Goal: Task Accomplishment & Management: Use online tool/utility

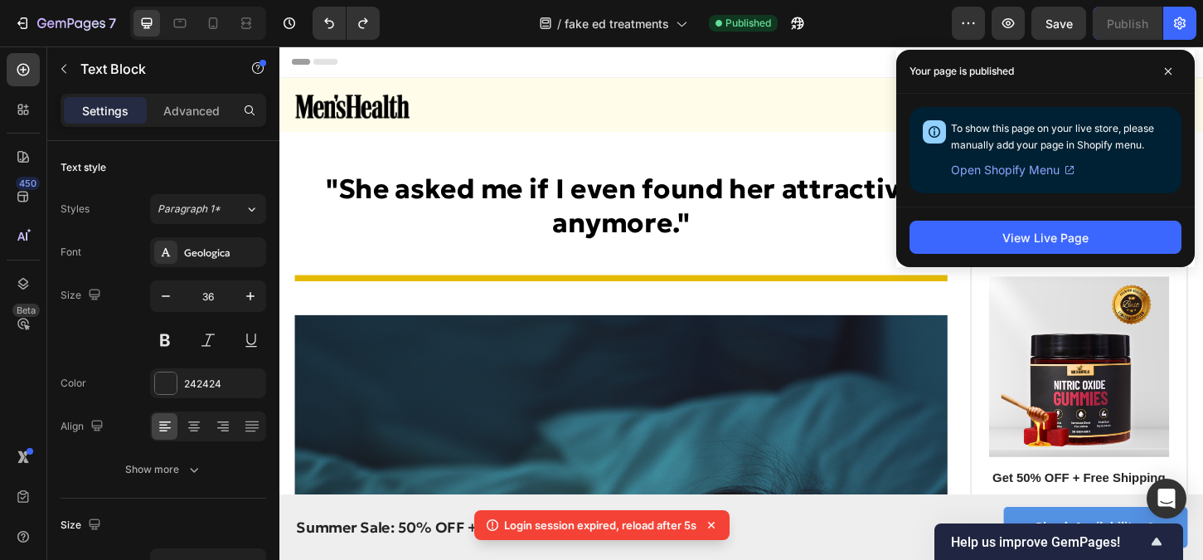
scroll to position [914, 0]
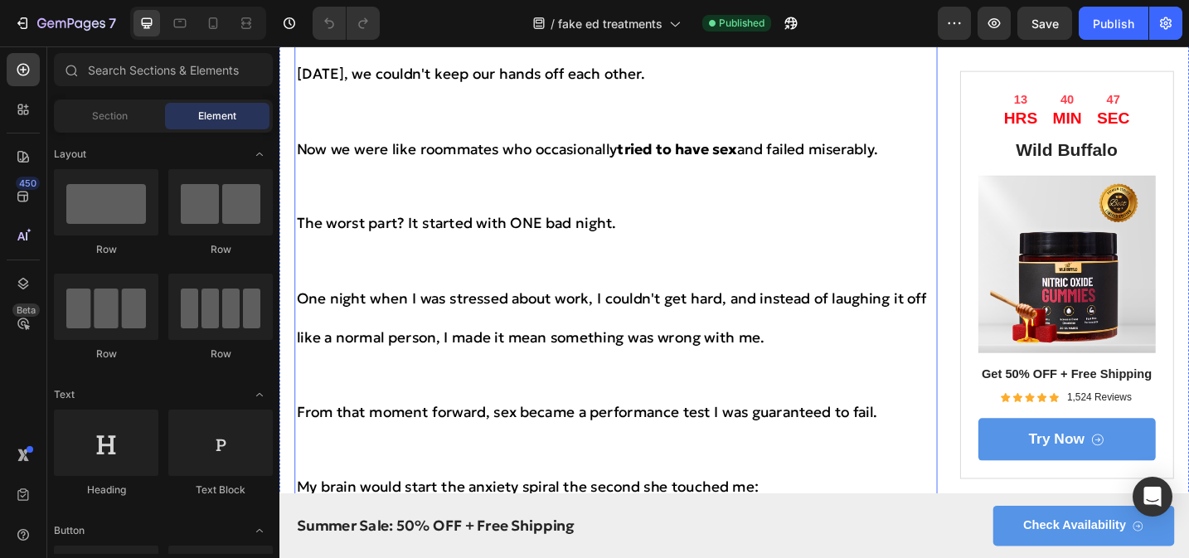
scroll to position [1119, 0]
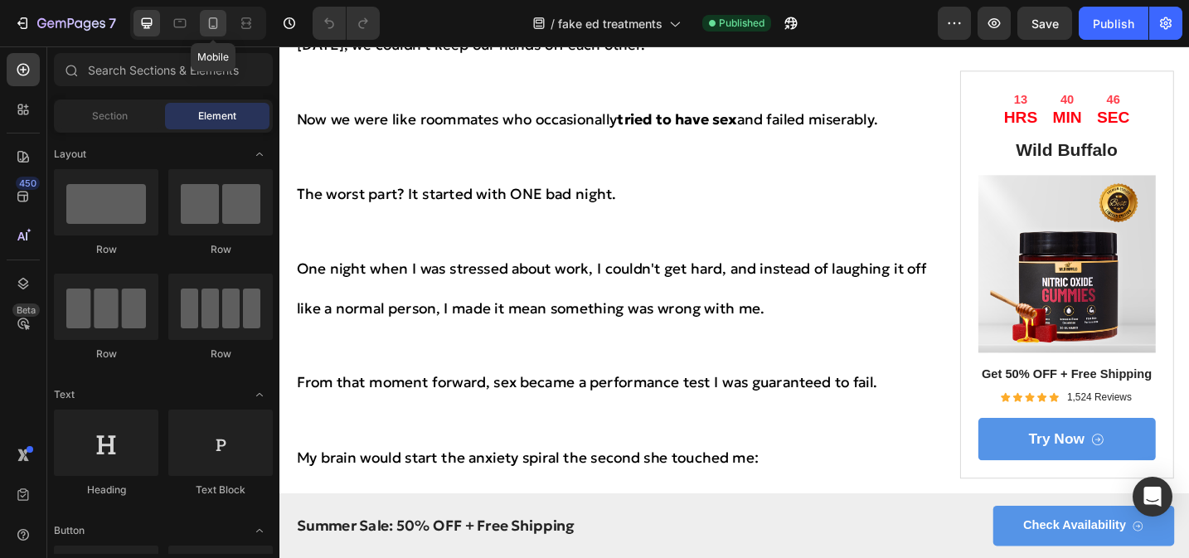
click at [211, 29] on icon at bounding box center [213, 23] width 17 height 17
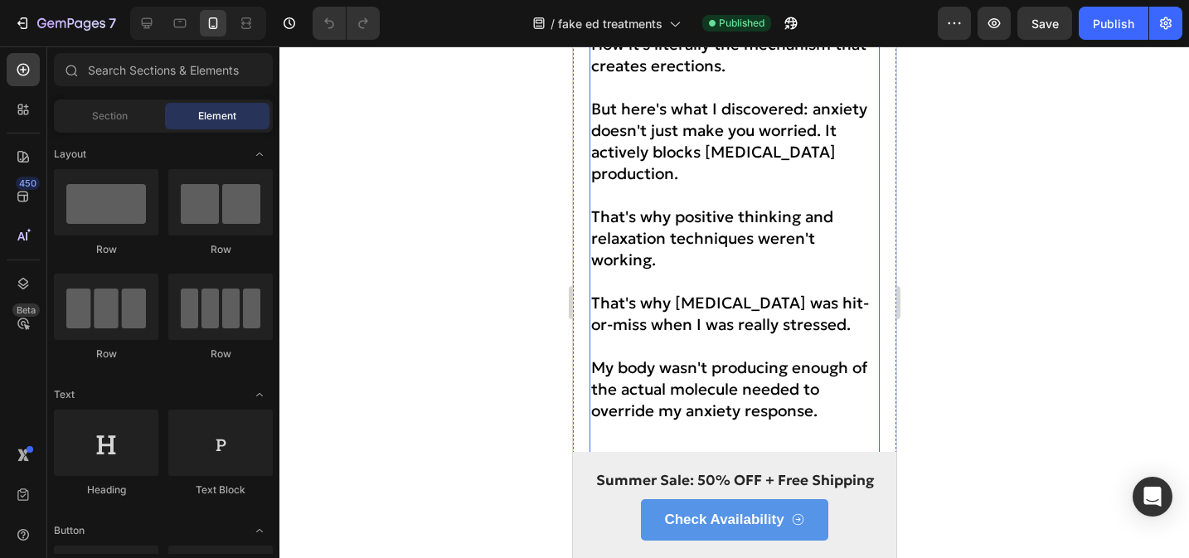
scroll to position [4415, 0]
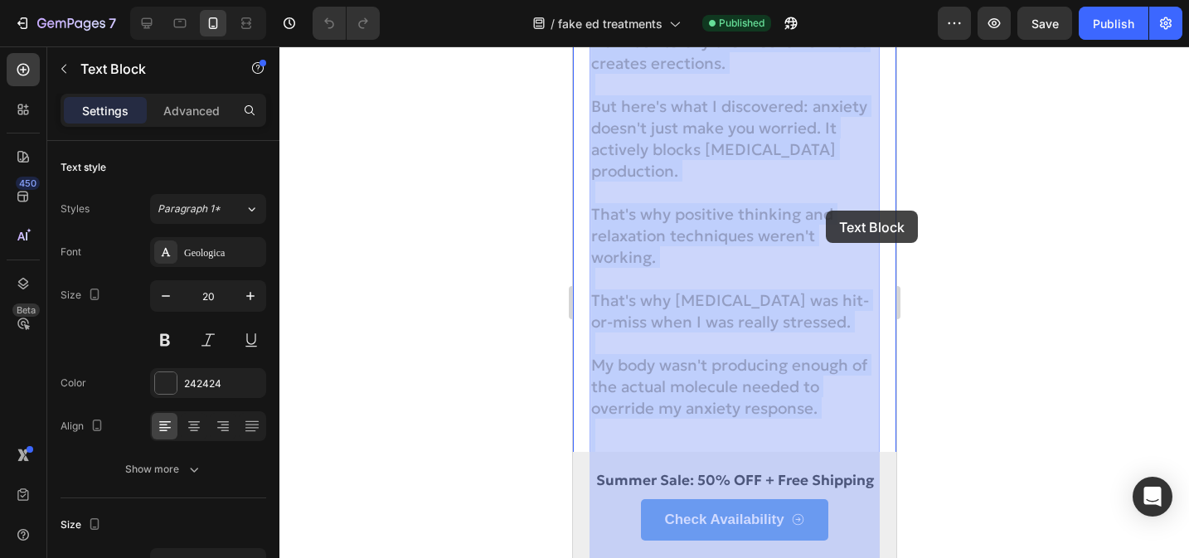
drag, startPoint x: 812, startPoint y: 211, endPoint x: 824, endPoint y: 211, distance: 12.4
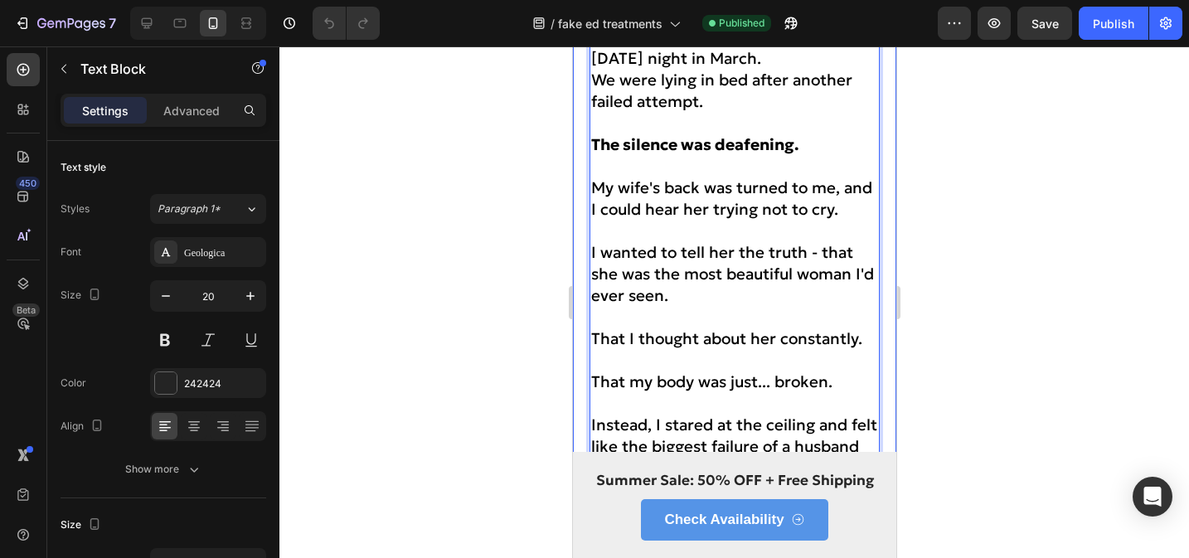
scroll to position [324, 0]
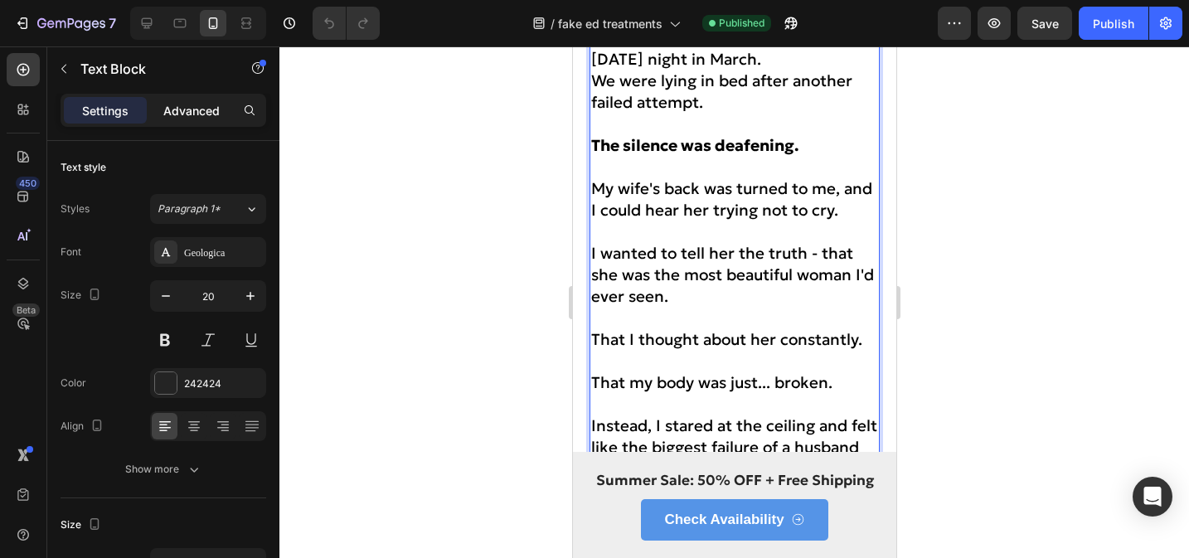
click at [198, 114] on p "Advanced" at bounding box center [191, 110] width 56 height 17
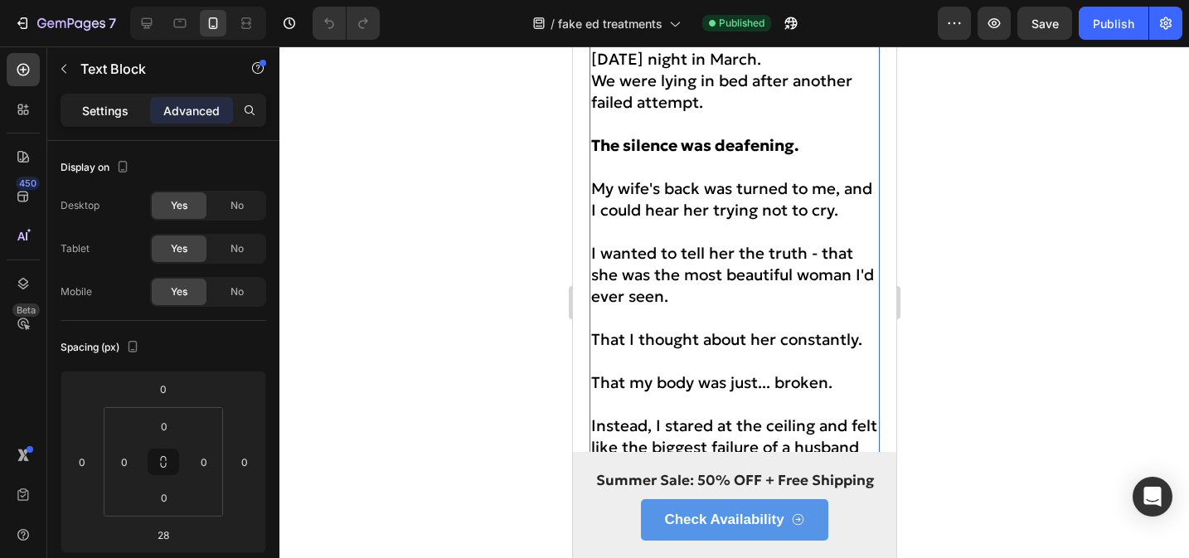
click at [80, 108] on div "Settings" at bounding box center [105, 110] width 83 height 27
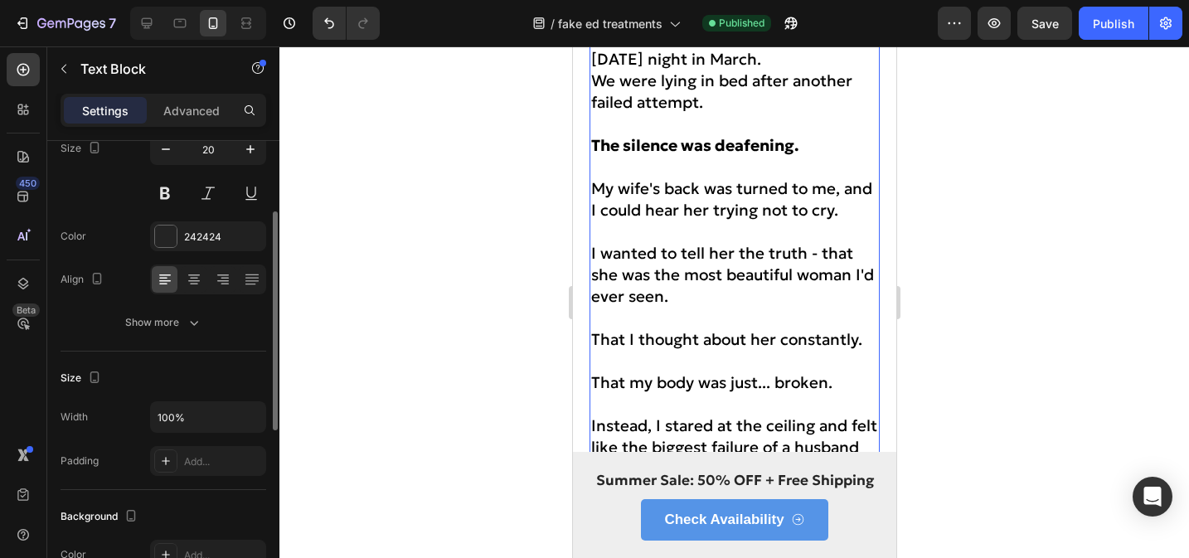
scroll to position [148, 0]
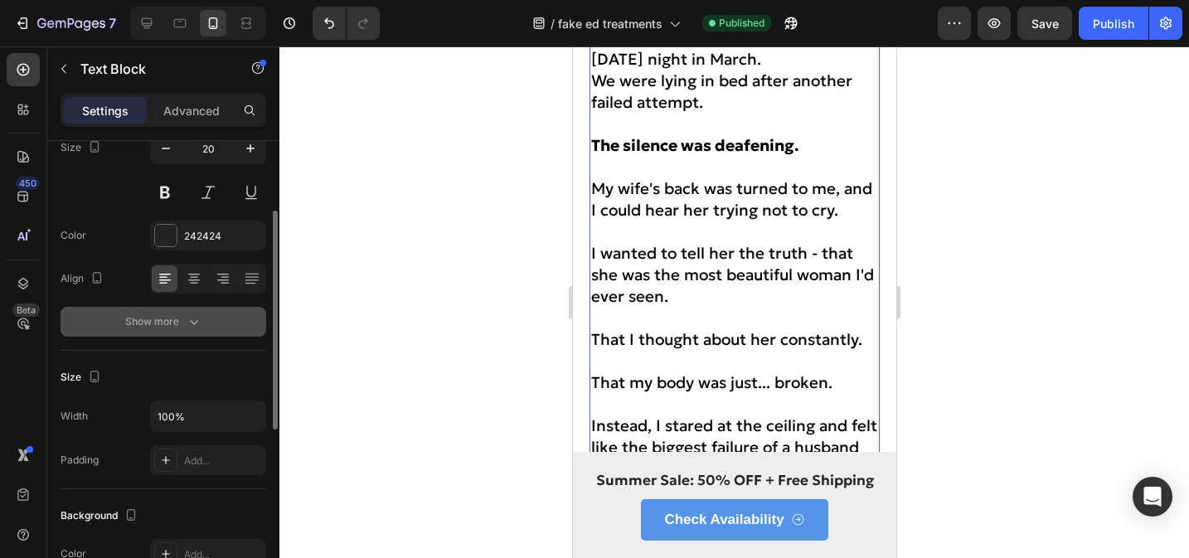
click at [195, 317] on icon "button" at bounding box center [194, 321] width 17 height 17
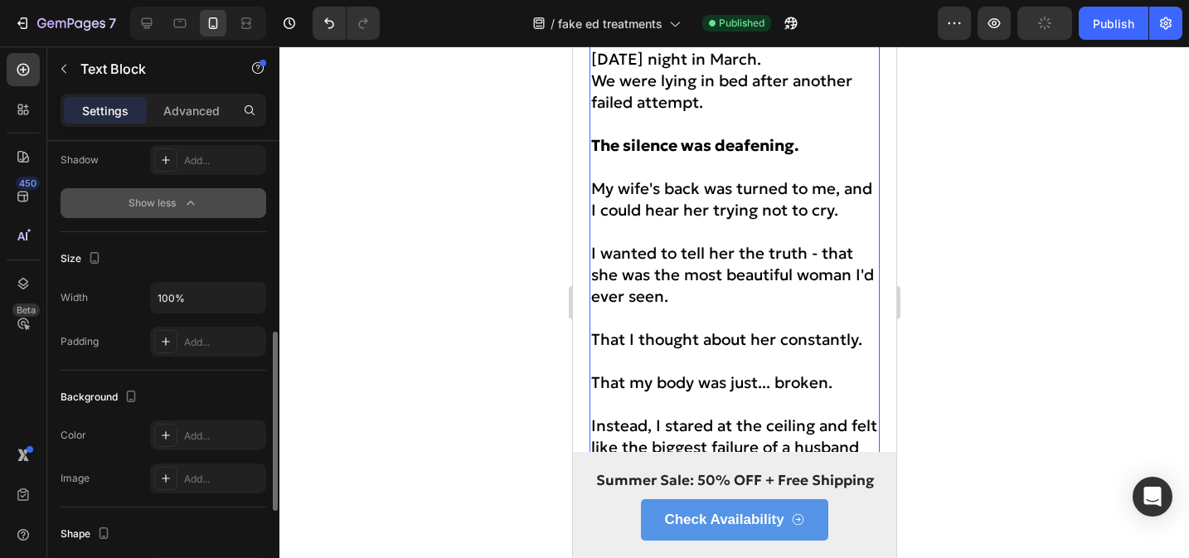
scroll to position [487, 0]
click at [197, 304] on input "100%" at bounding box center [208, 295] width 114 height 30
click at [231, 303] on input "100%" at bounding box center [208, 295] width 114 height 30
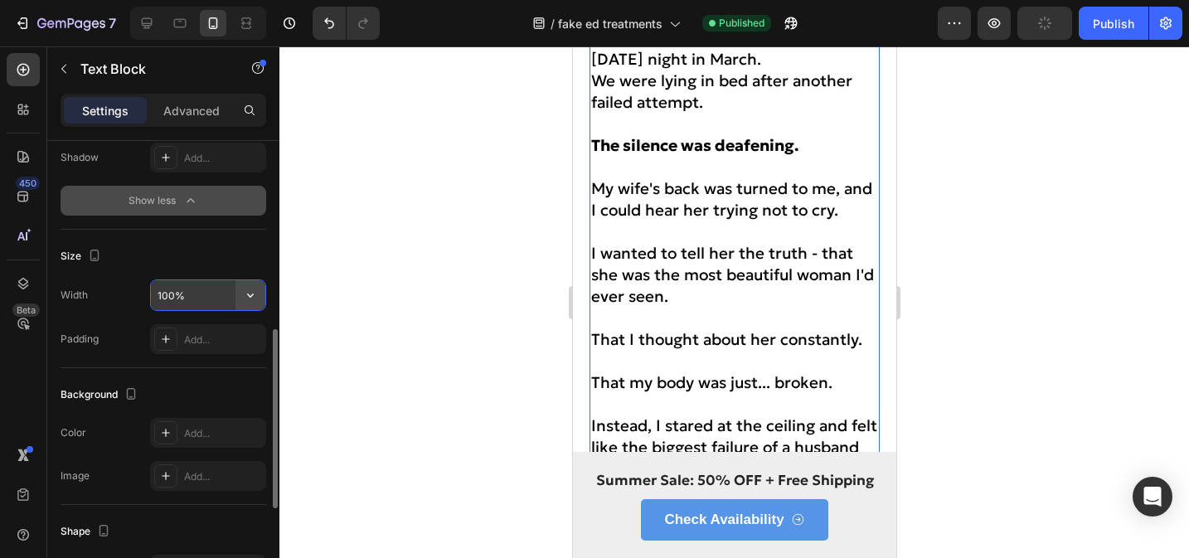
click at [256, 303] on icon "button" at bounding box center [250, 295] width 17 height 17
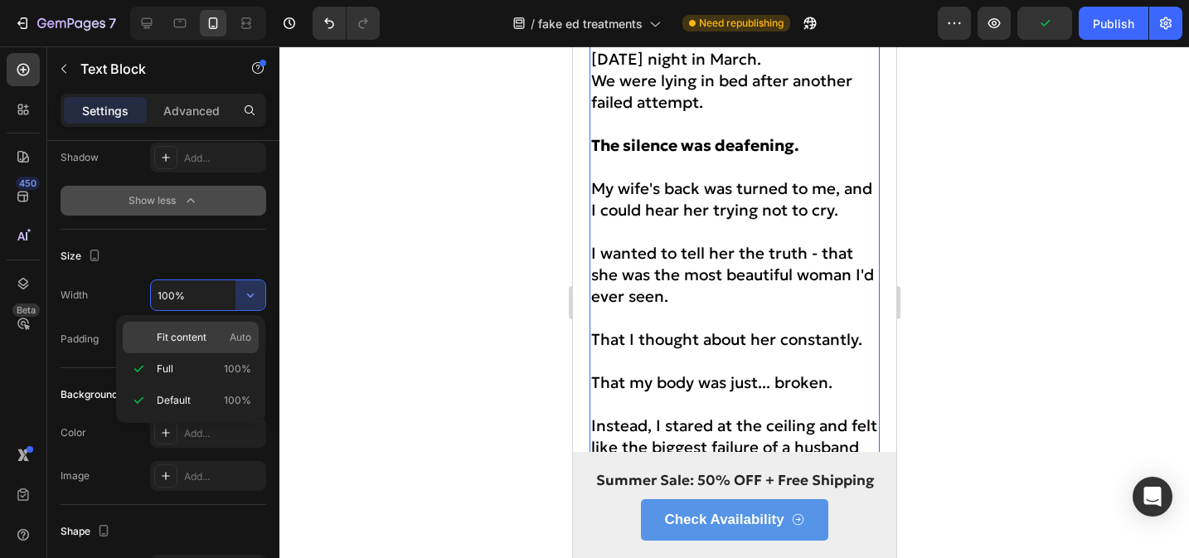
click at [209, 344] on p "Fit content Auto" at bounding box center [204, 337] width 94 height 15
type input "Auto"
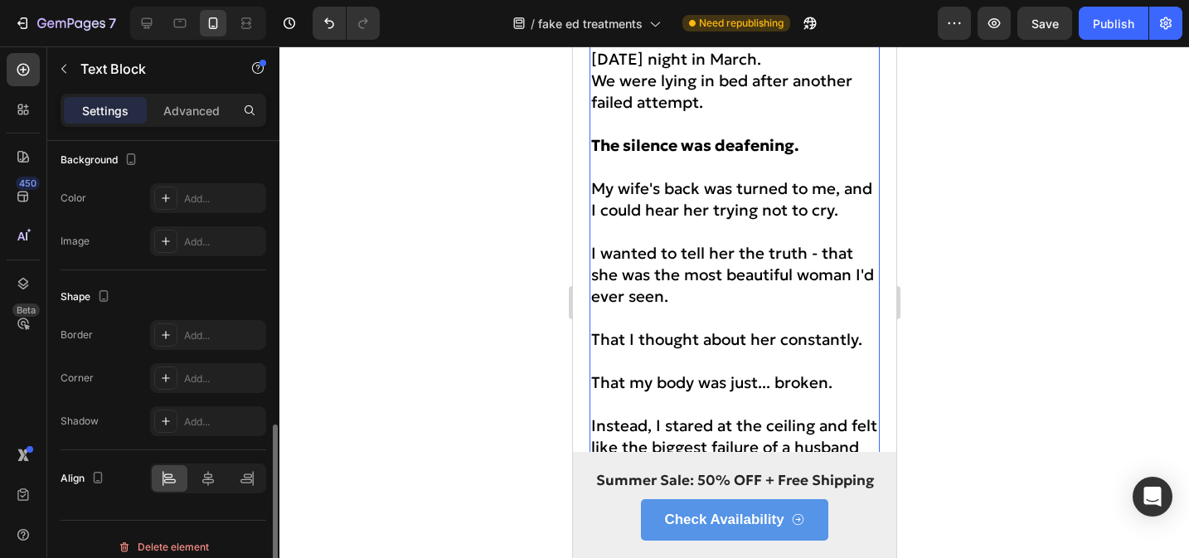
scroll to position [725, 0]
click at [172, 333] on icon at bounding box center [165, 331] width 13 height 13
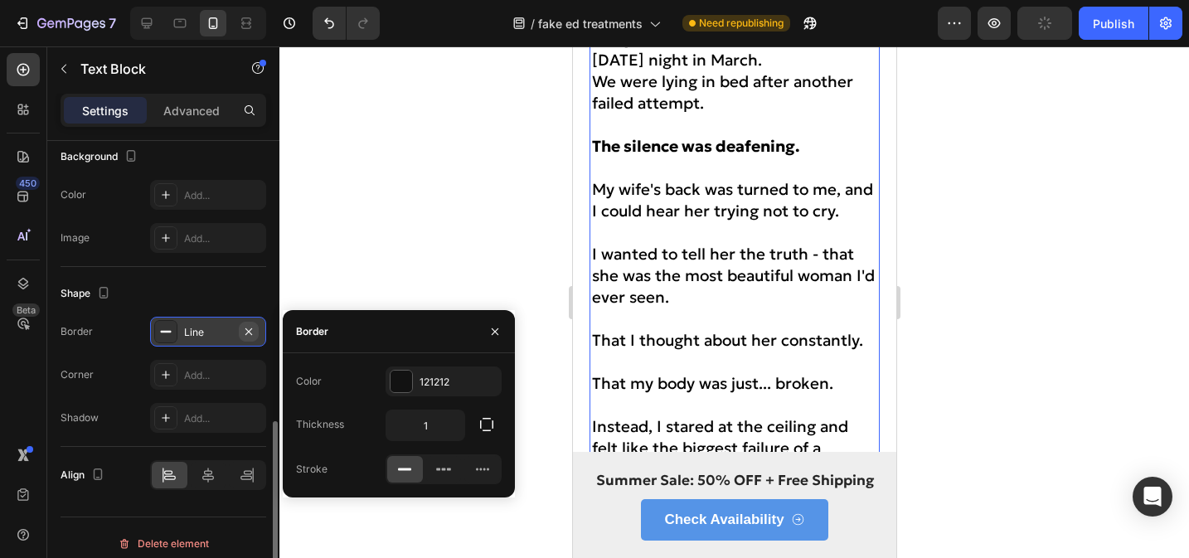
click at [250, 332] on icon "button" at bounding box center [248, 331] width 13 height 13
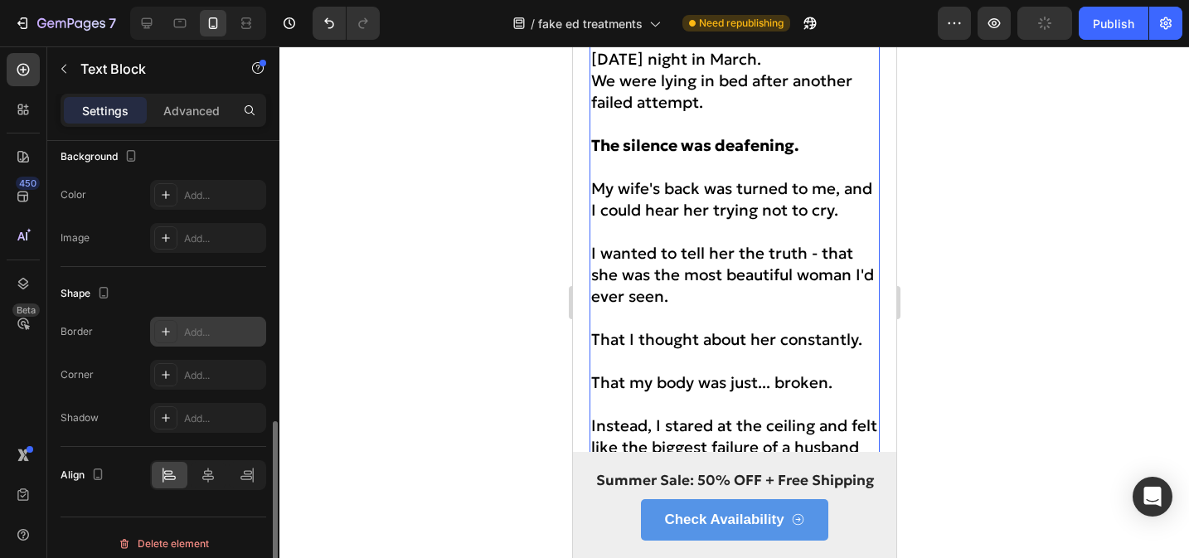
click at [248, 293] on div "Shape" at bounding box center [164, 293] width 206 height 27
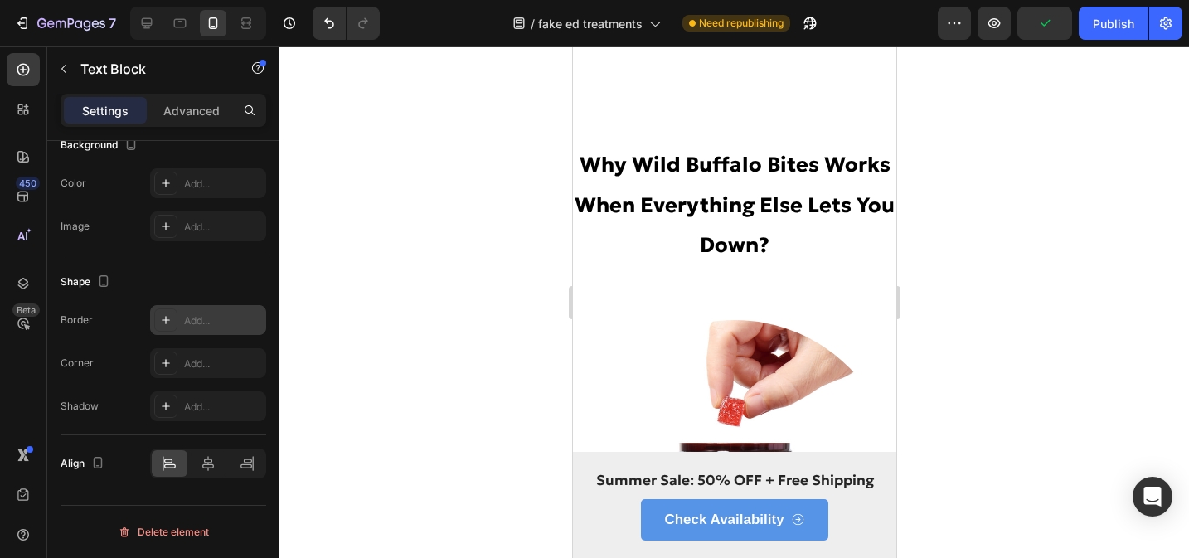
scroll to position [5519, 0]
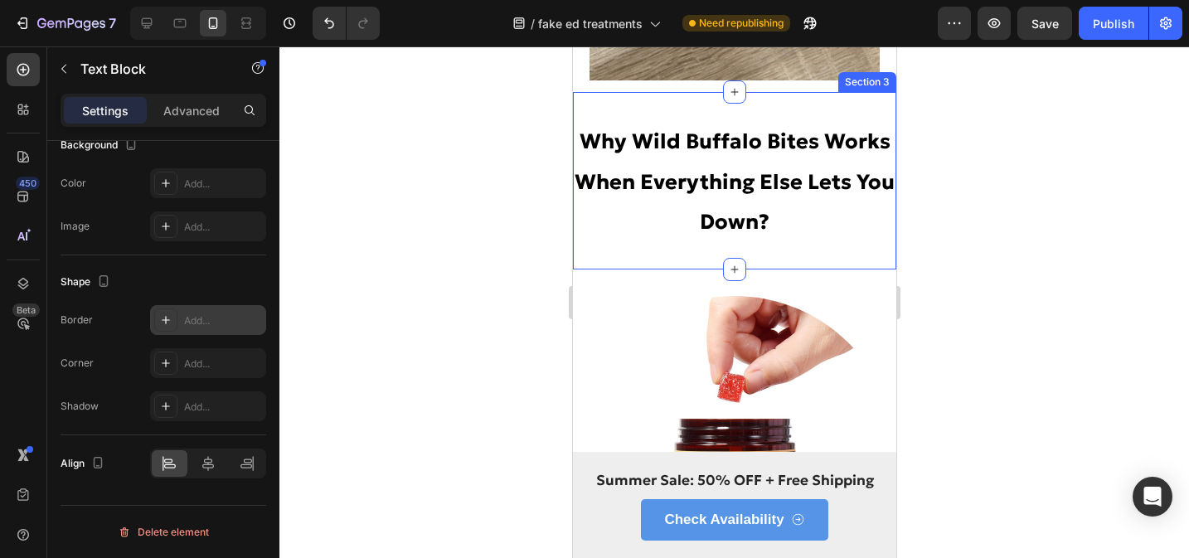
click at [842, 166] on div "Why Wild Buffalo Bites Works When Everything Else Lets You Down? Heading Sectio…" at bounding box center [733, 180] width 323 height 177
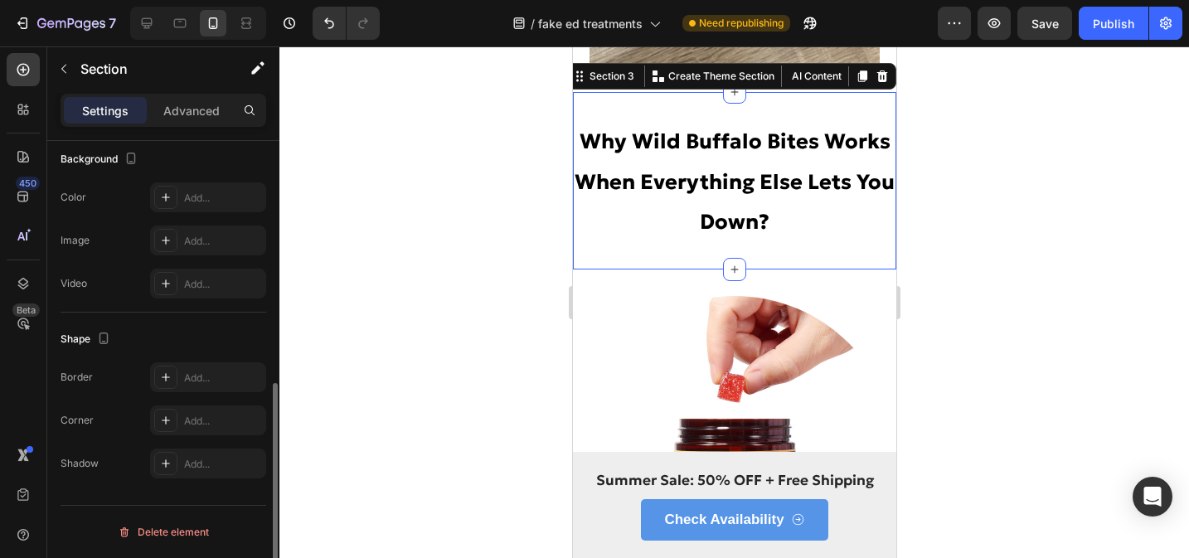
scroll to position [0, 0]
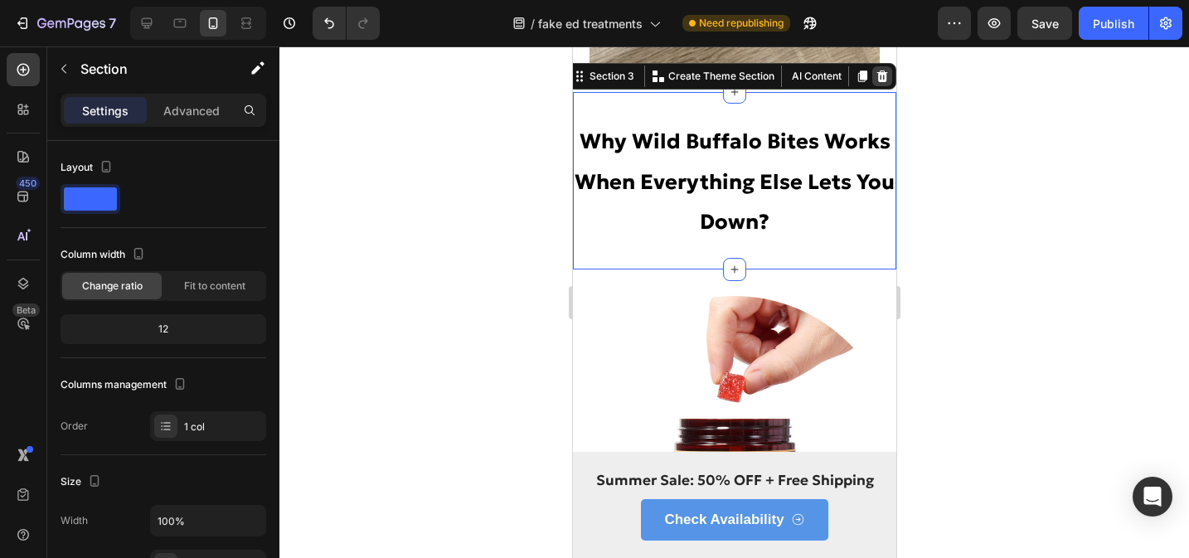
click at [877, 82] on icon at bounding box center [881, 76] width 11 height 12
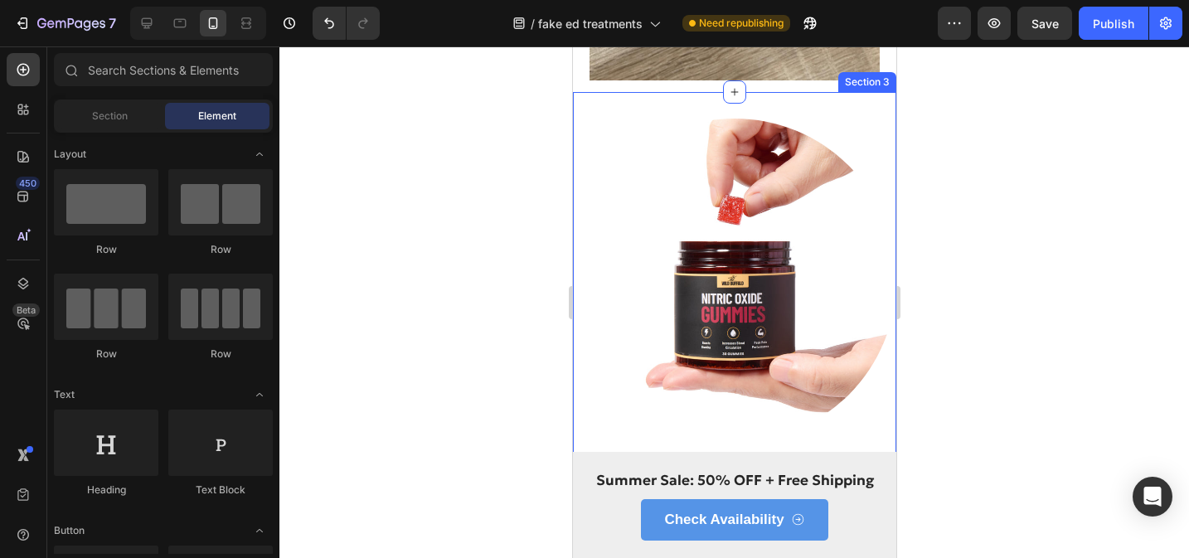
click at [855, 167] on div "Image Section 3" at bounding box center [733, 280] width 323 height 376
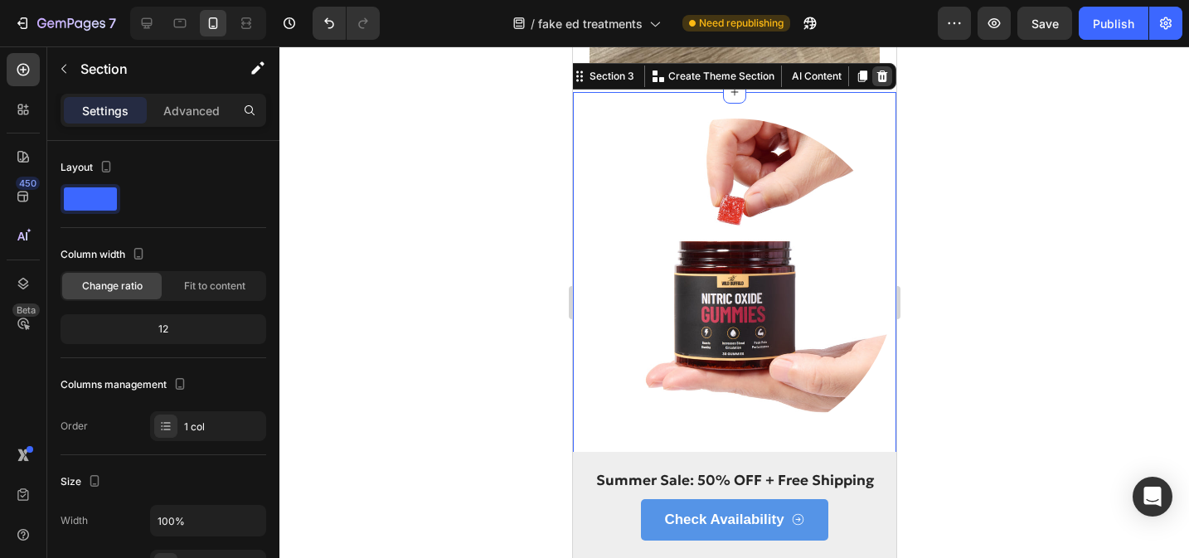
click at [881, 83] on icon at bounding box center [881, 76] width 13 height 13
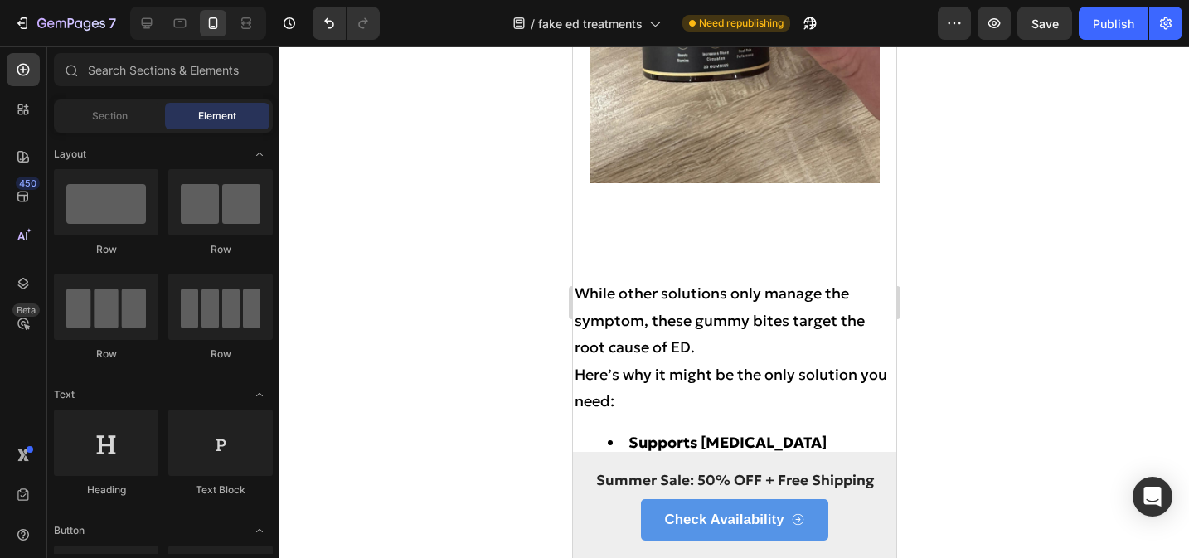
scroll to position [5403, 0]
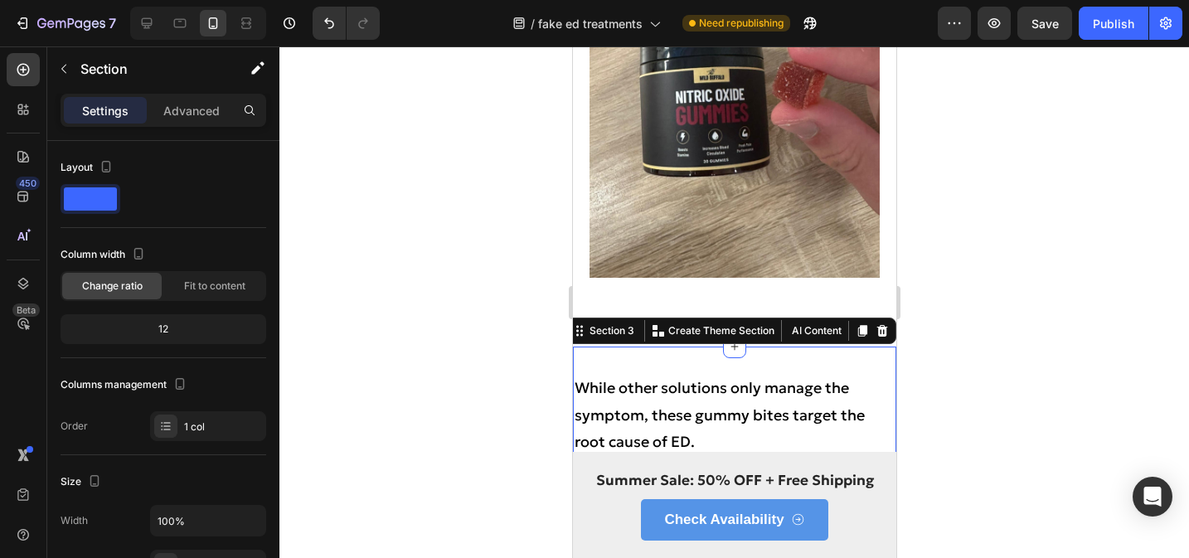
scroll to position [5365, 0]
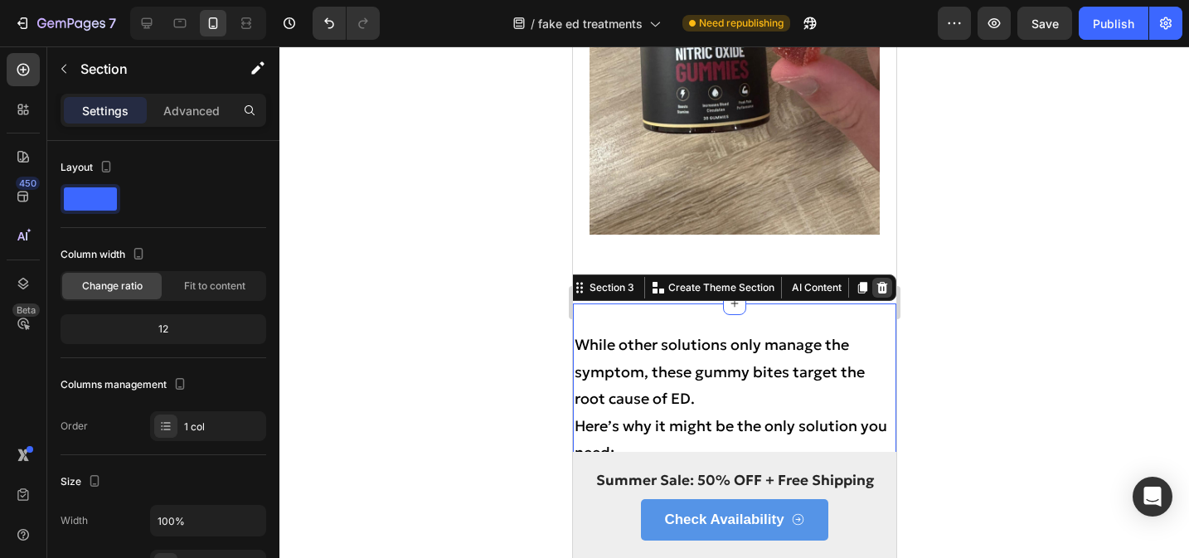
click at [875, 288] on icon at bounding box center [881, 287] width 13 height 13
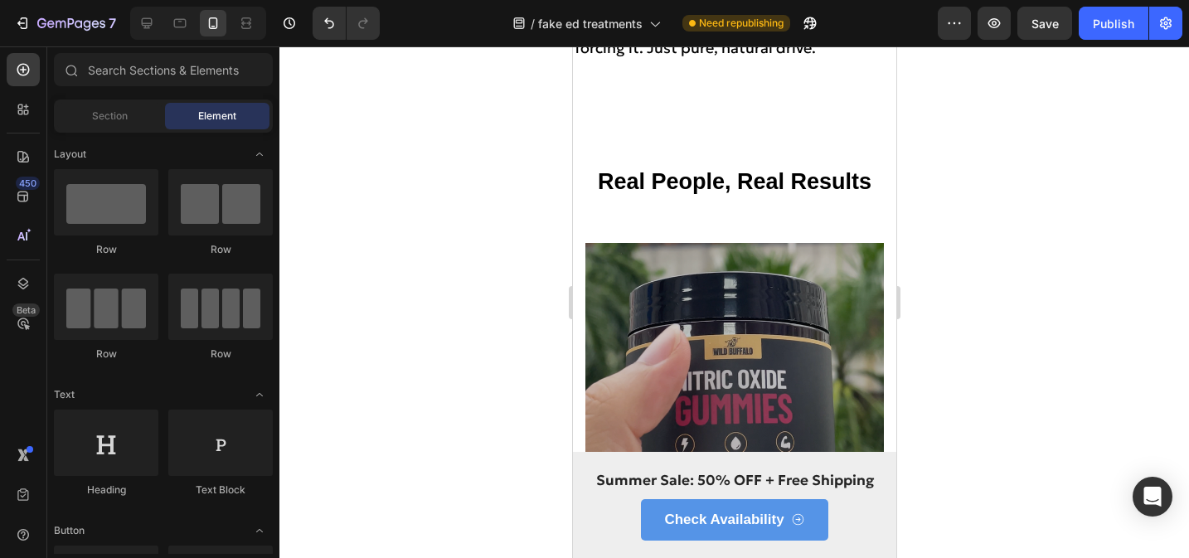
scroll to position [6548, 0]
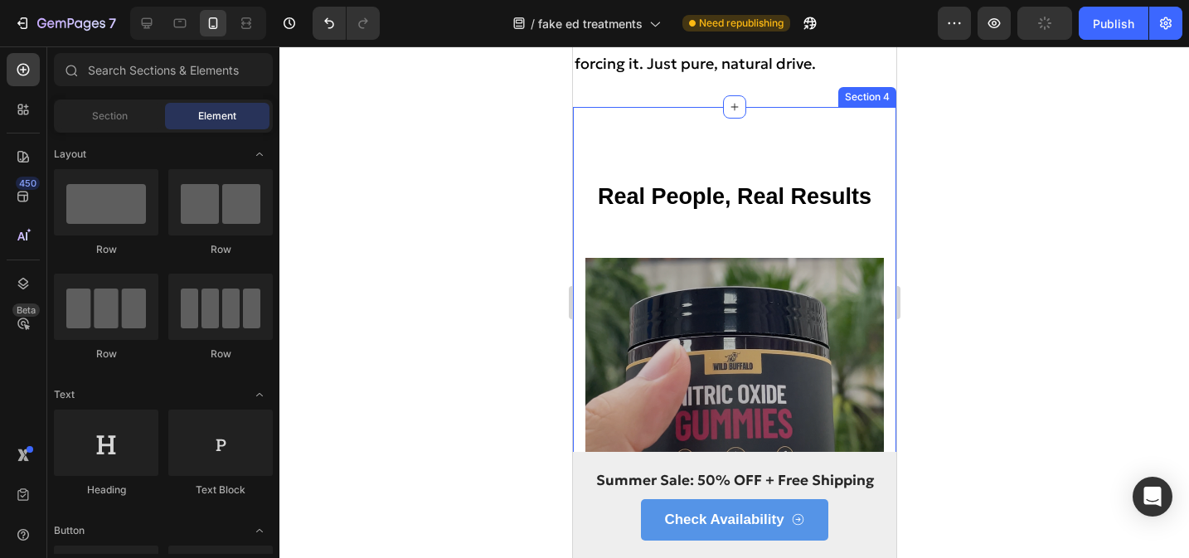
click at [861, 164] on div "Real People, Real Results Heading Icon Icon Icon Icon Icon Icon List Hoz "I tho…" at bounding box center [733, 413] width 323 height 612
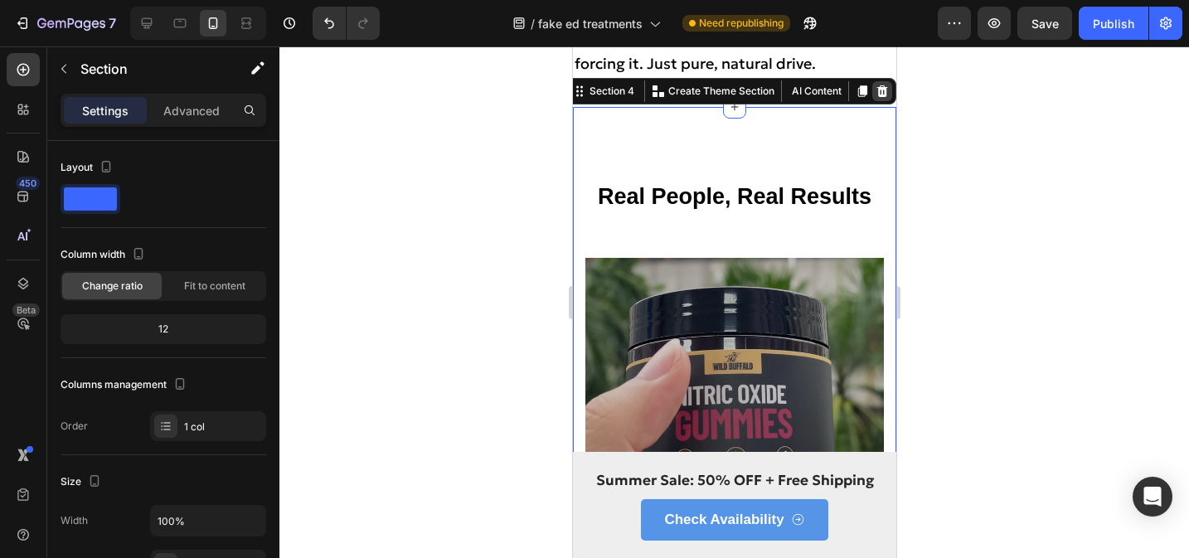
click at [879, 88] on icon at bounding box center [881, 91] width 11 height 12
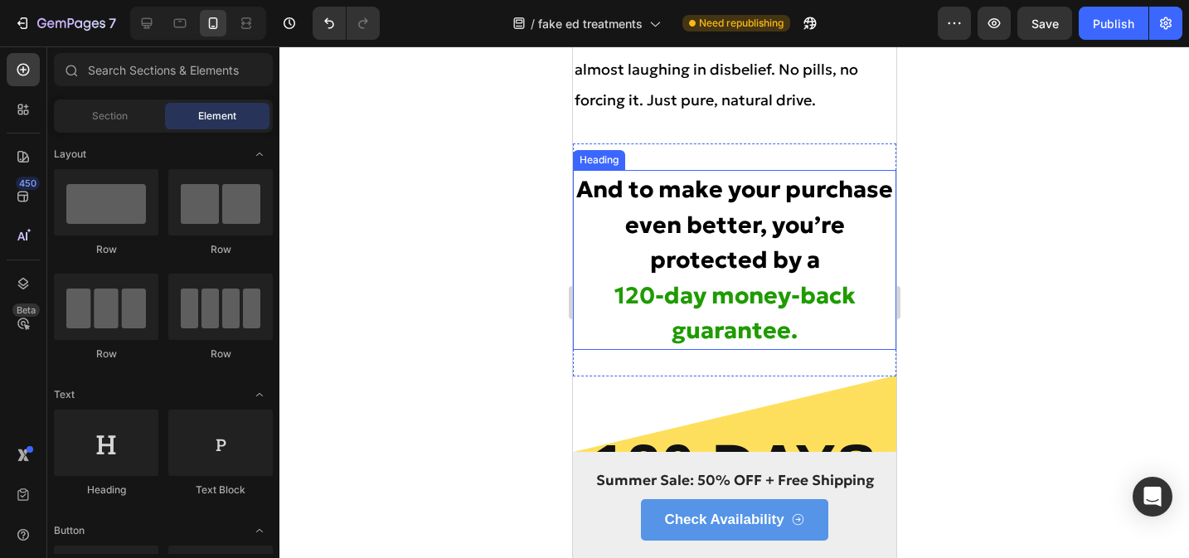
scroll to position [6522, 0]
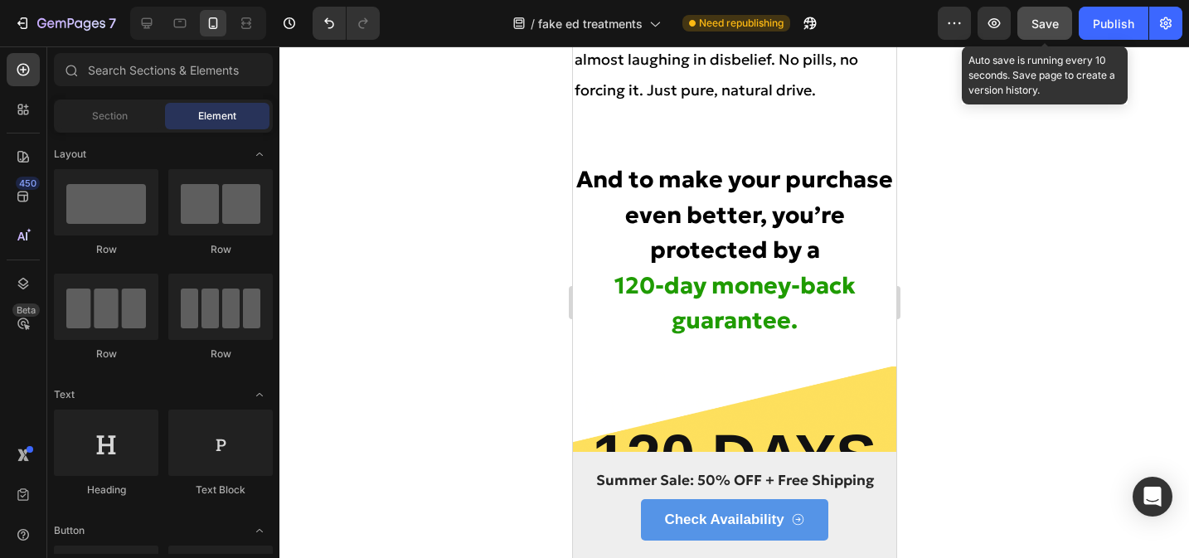
click at [1051, 28] on span "Save" at bounding box center [1044, 24] width 27 height 14
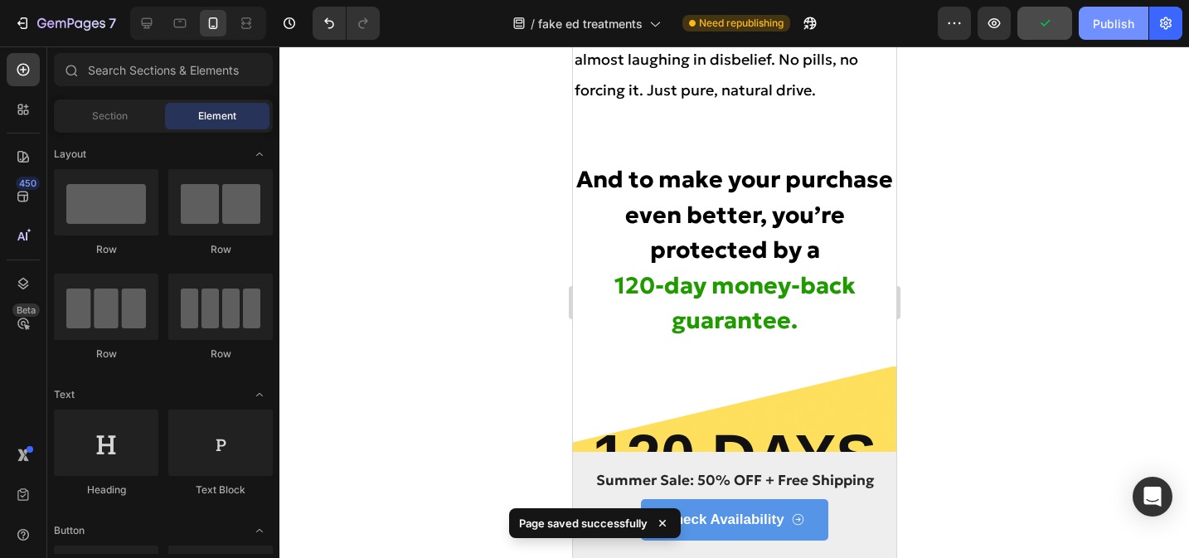
click at [1130, 31] on button "Publish" at bounding box center [1113, 23] width 70 height 33
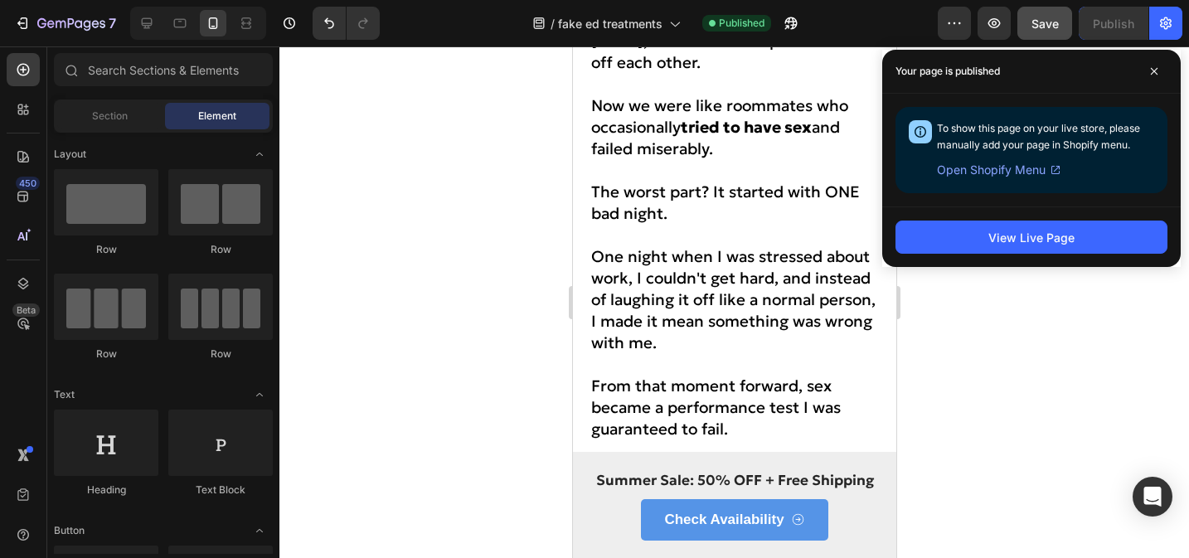
scroll to position [1132, 0]
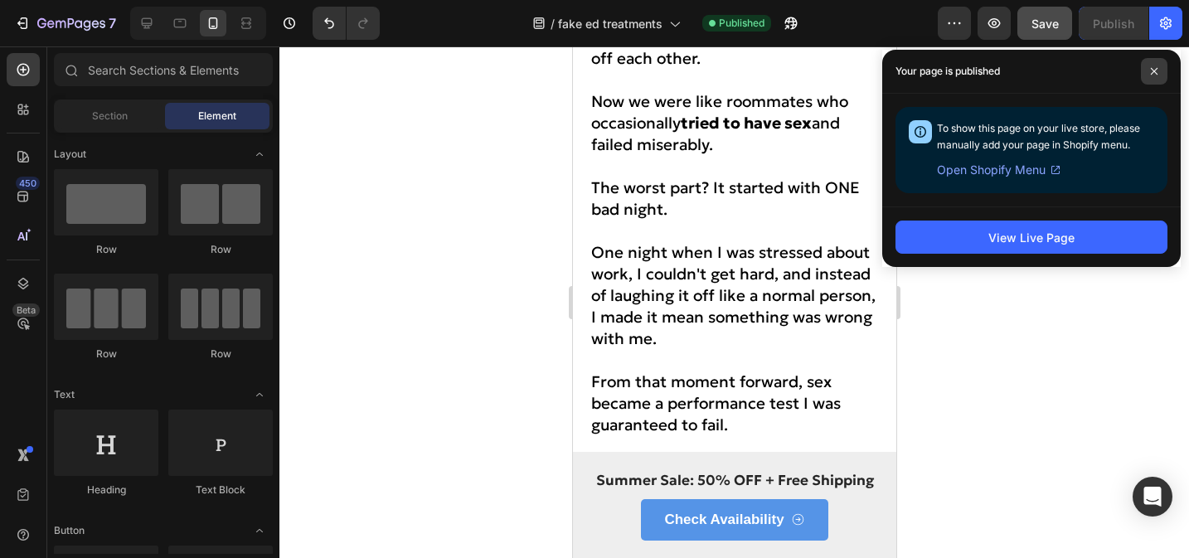
click at [1151, 64] on span at bounding box center [1154, 71] width 27 height 27
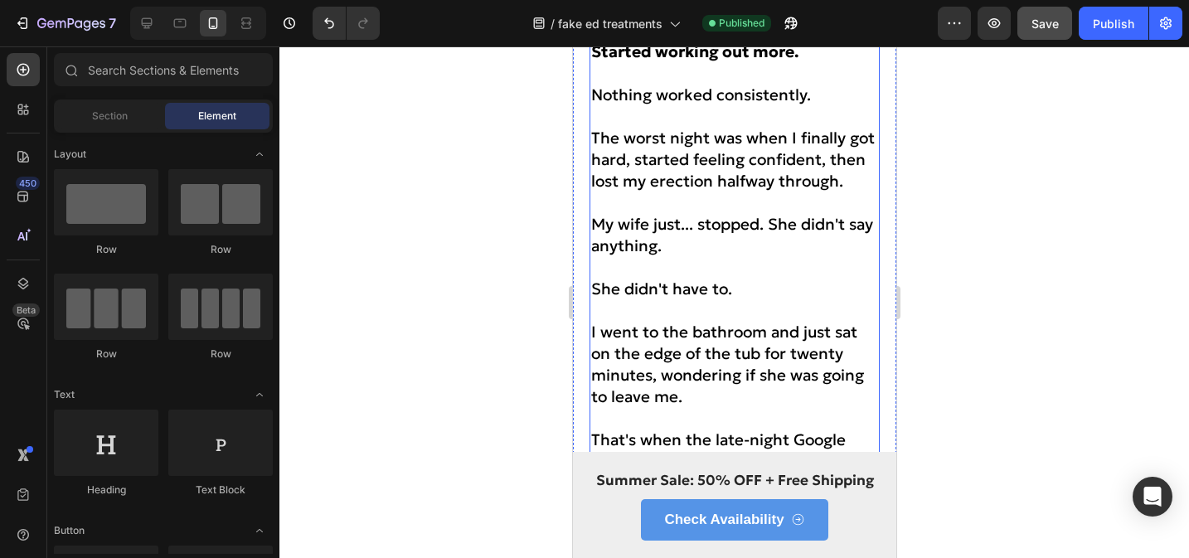
scroll to position [1484, 0]
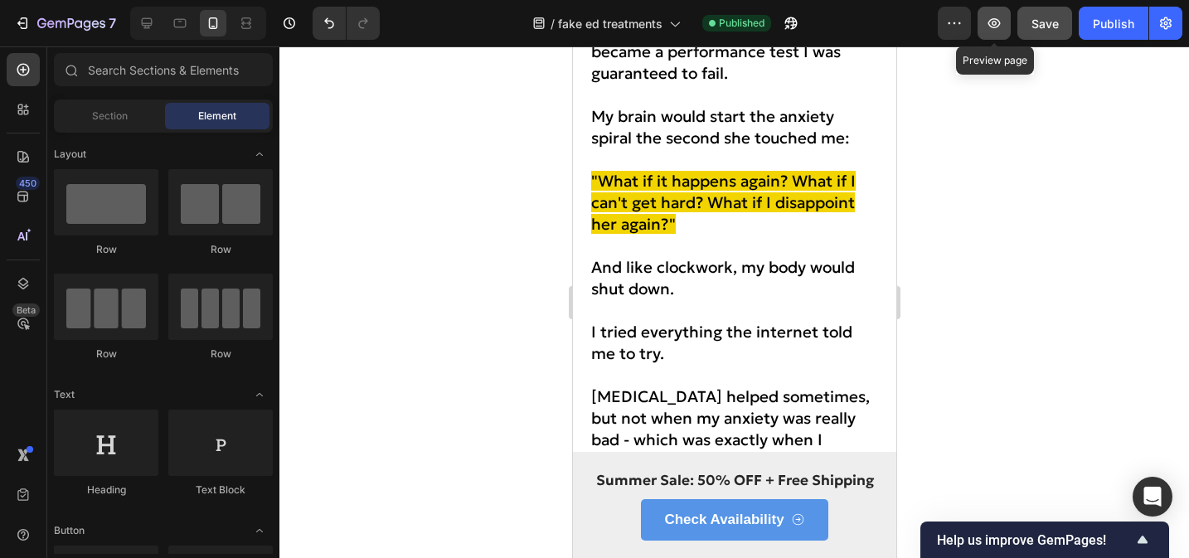
click at [995, 31] on button "button" at bounding box center [993, 23] width 33 height 33
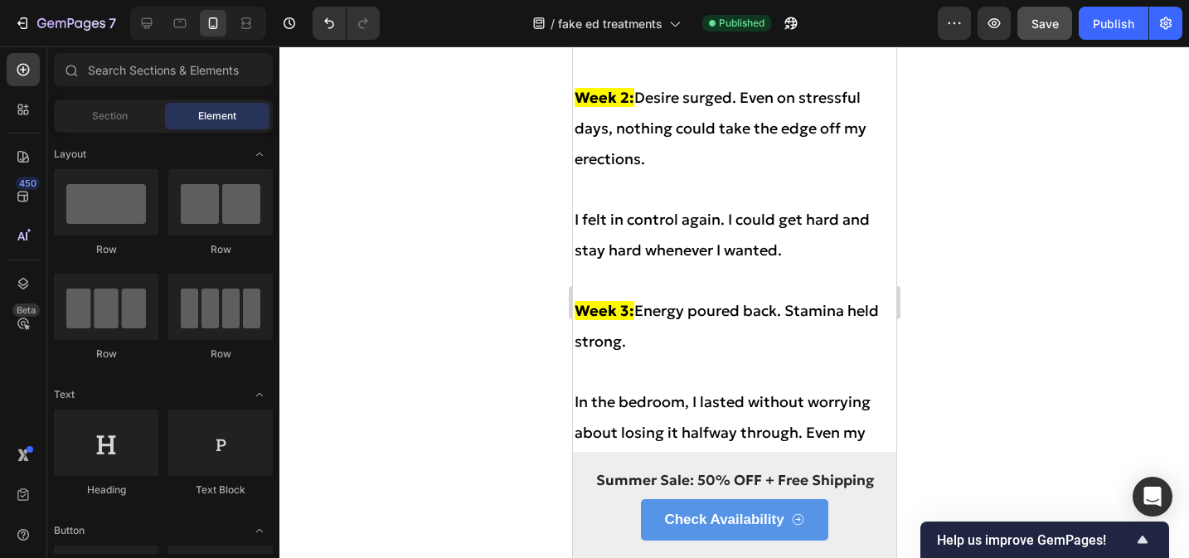
scroll to position [6195, 0]
